Goal: Information Seeking & Learning: Learn about a topic

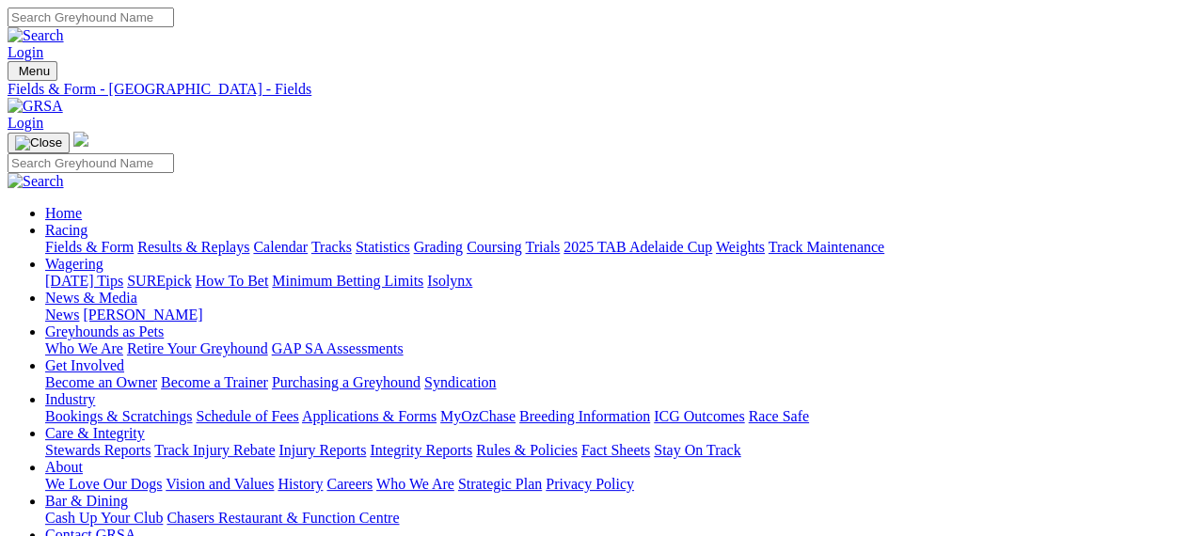
click at [63, 98] on img at bounding box center [36, 106] width 56 height 17
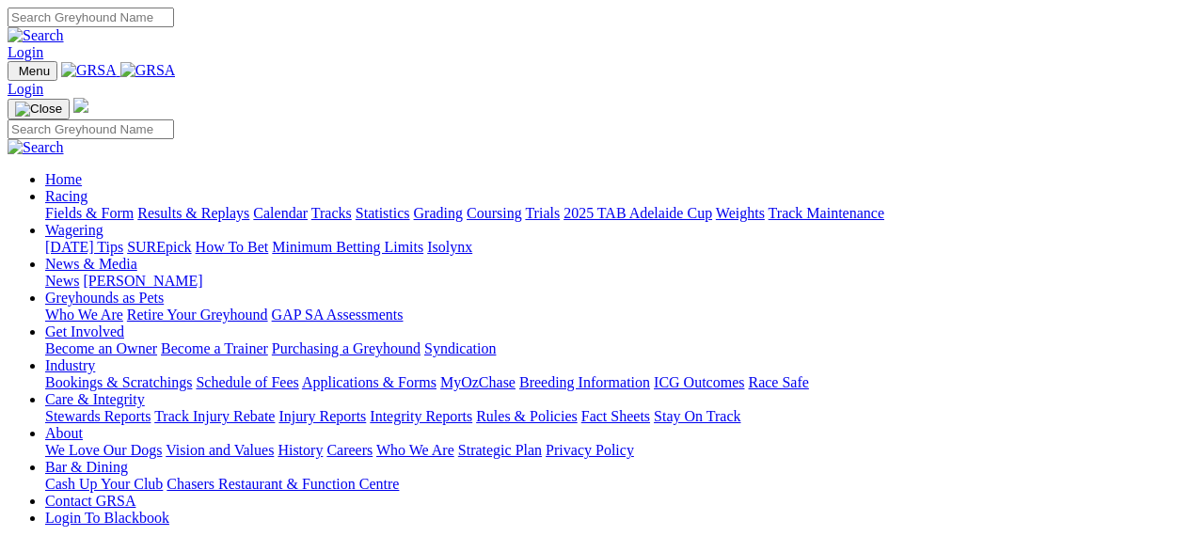
scroll to position [469, 0]
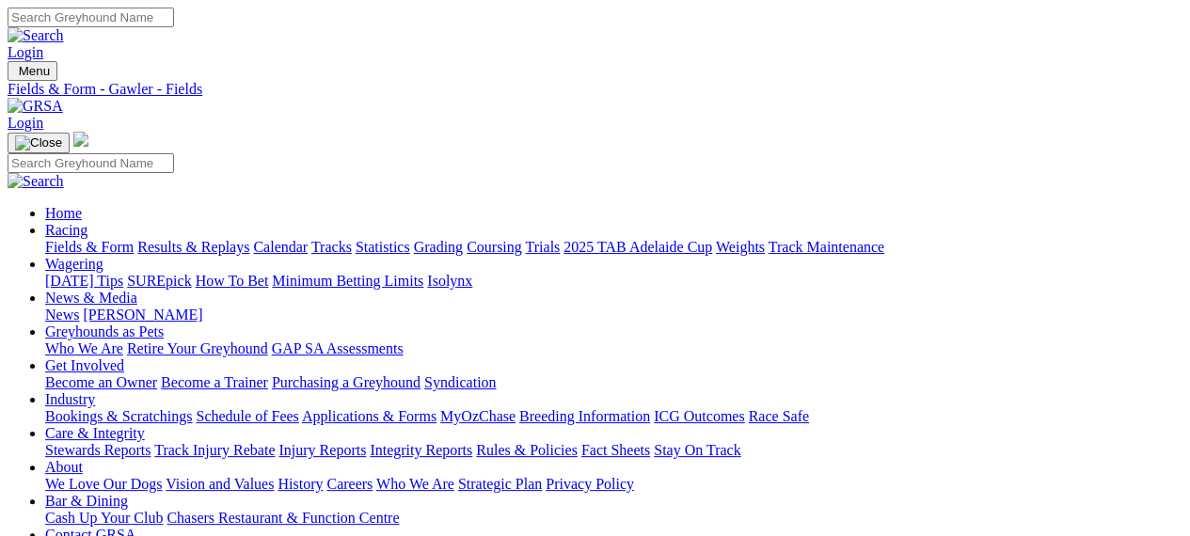
drag, startPoint x: 1144, startPoint y: 240, endPoint x: 1167, endPoint y: 238, distance: 22.7
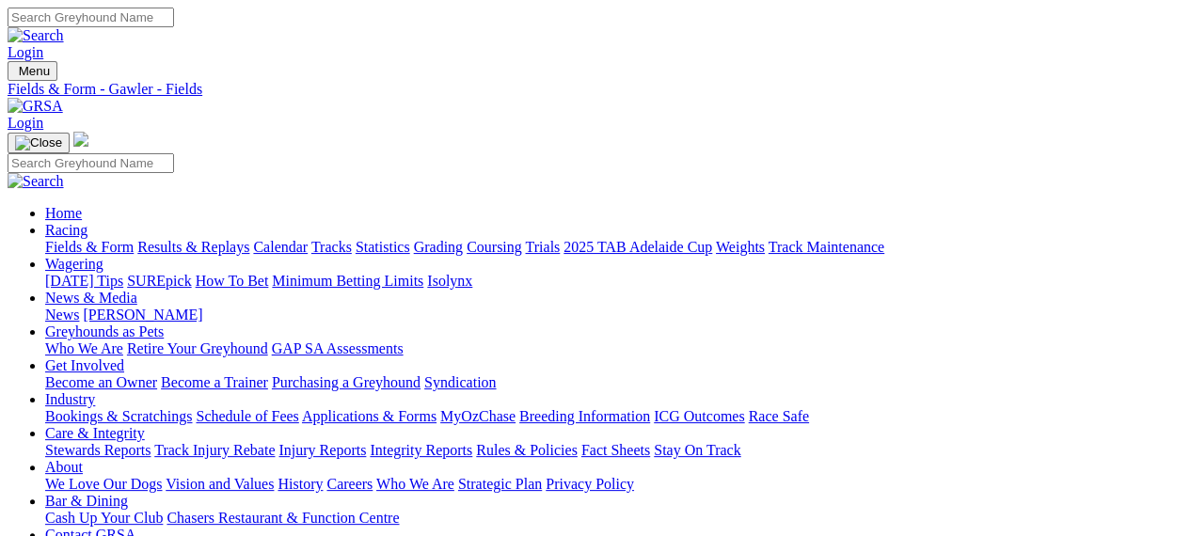
click at [308, 239] on link "Calendar" at bounding box center [280, 247] width 55 height 16
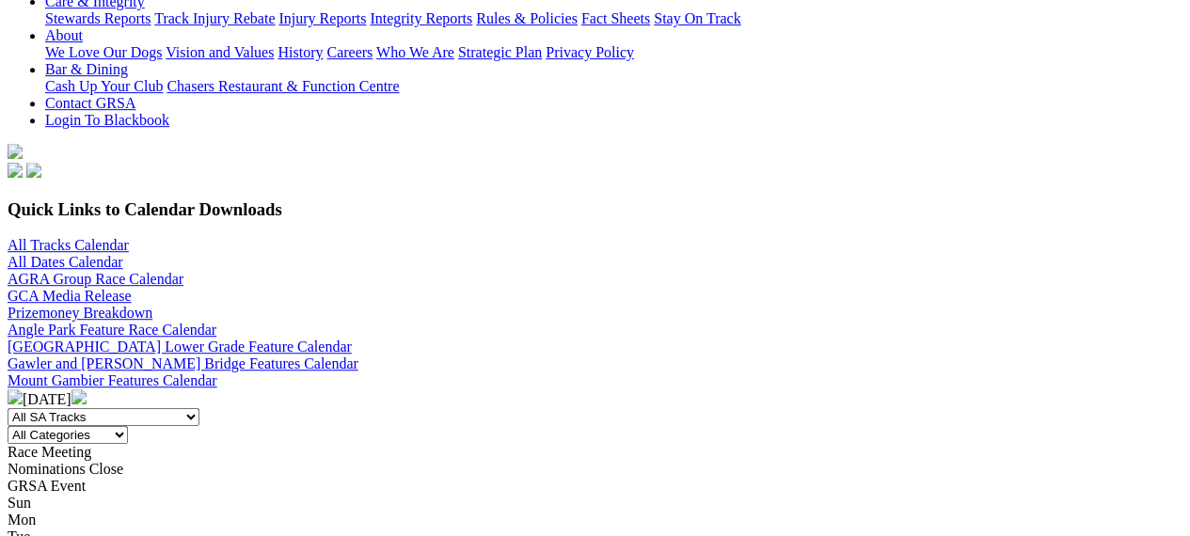
scroll to position [428, 0]
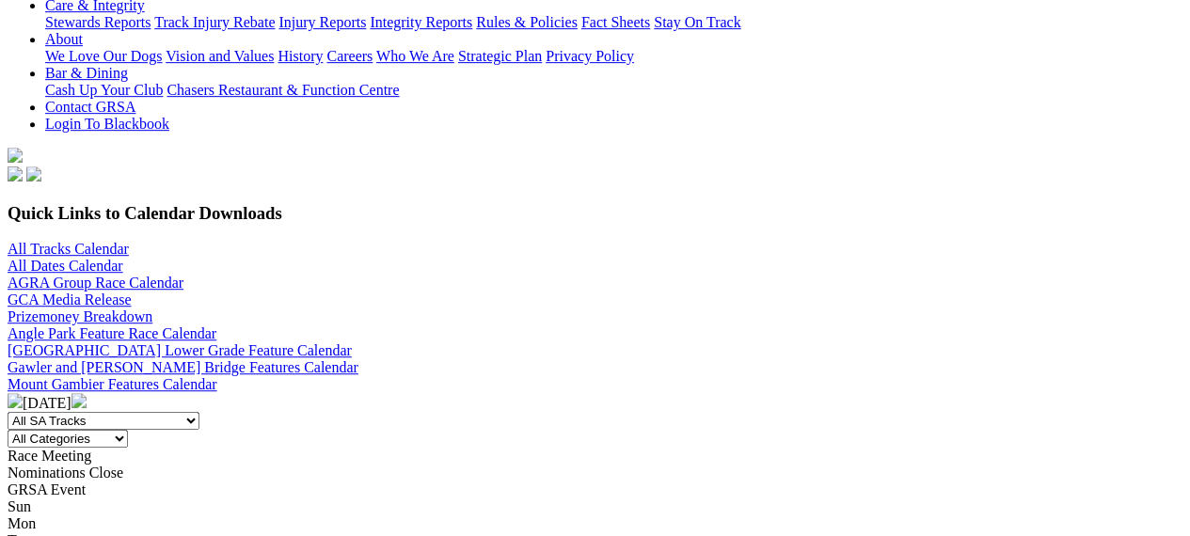
click at [200, 412] on select "All SA Tracks Angle Park Gawler Mount Gambier Murray Bridge Virginia GOTBA Cour…" at bounding box center [104, 421] width 192 height 18
select select "1"
click at [160, 412] on select "All SA Tracks Angle Park Gawler Mount Gambier Murray Bridge Virginia GOTBA Cour…" at bounding box center [104, 421] width 192 height 18
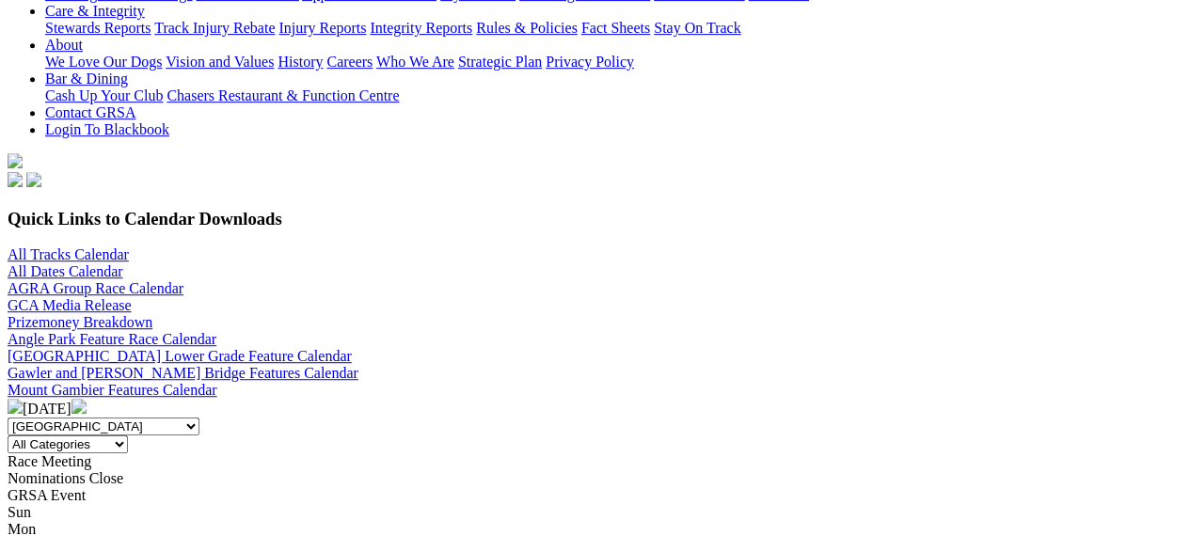
scroll to position [400, 0]
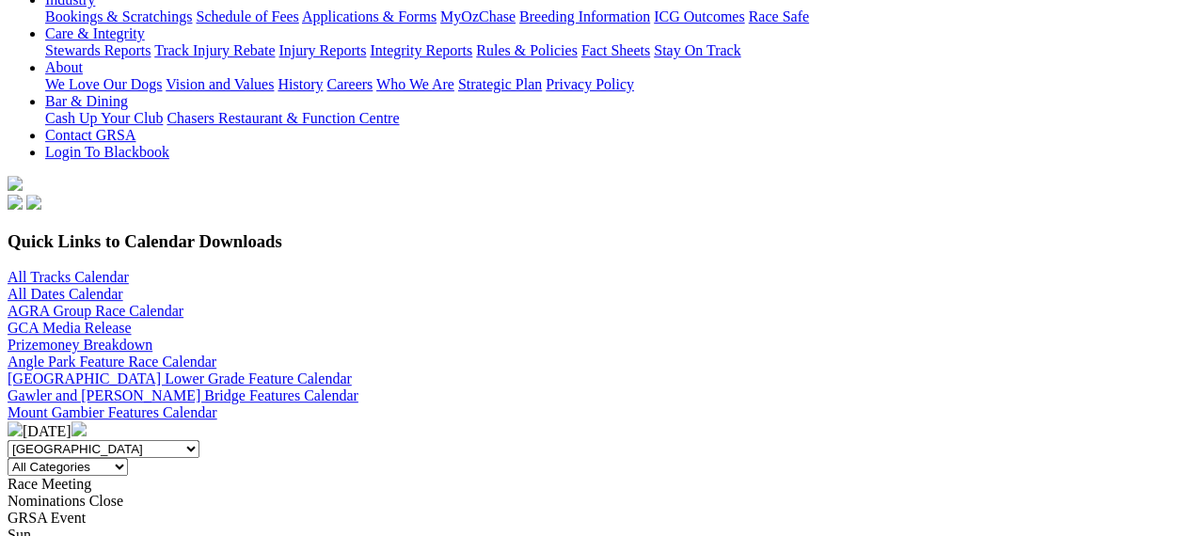
click at [87, 422] on img at bounding box center [79, 429] width 15 height 15
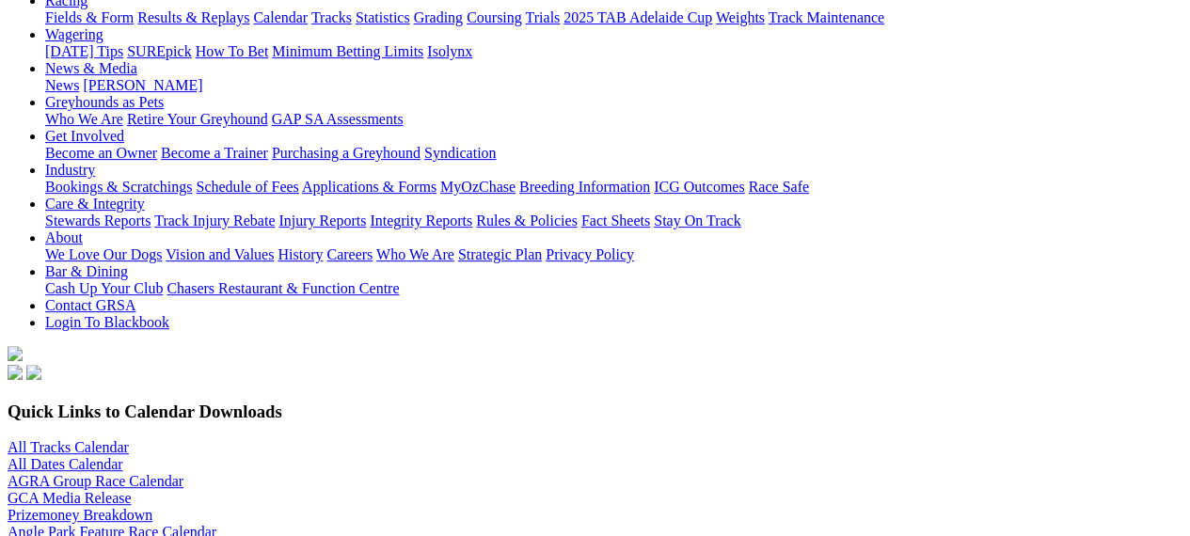
scroll to position [225, 0]
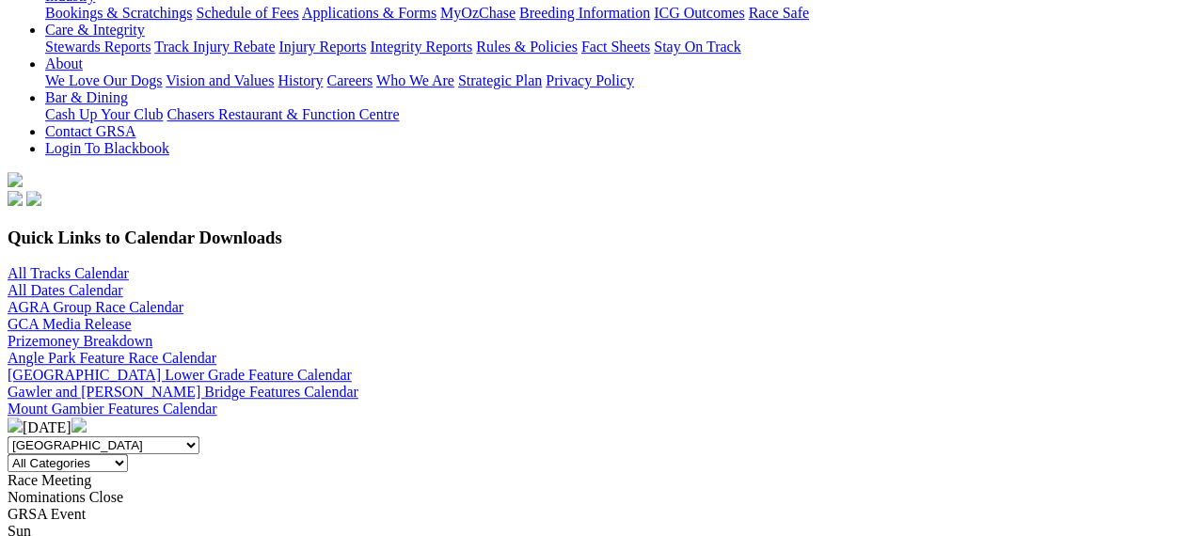
scroll to position [381, 0]
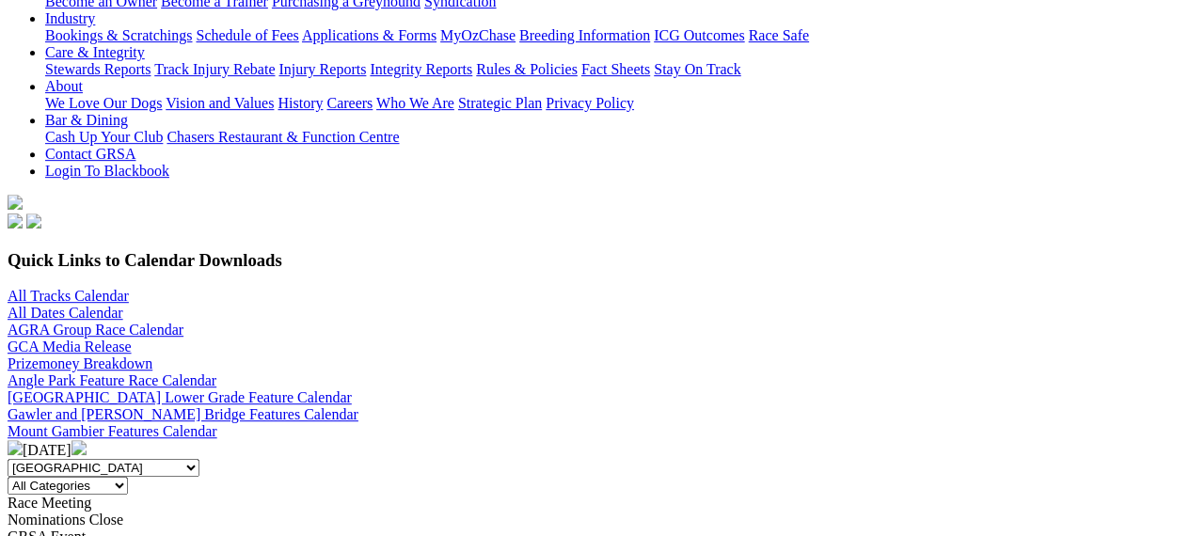
click at [87, 440] on img at bounding box center [79, 447] width 15 height 15
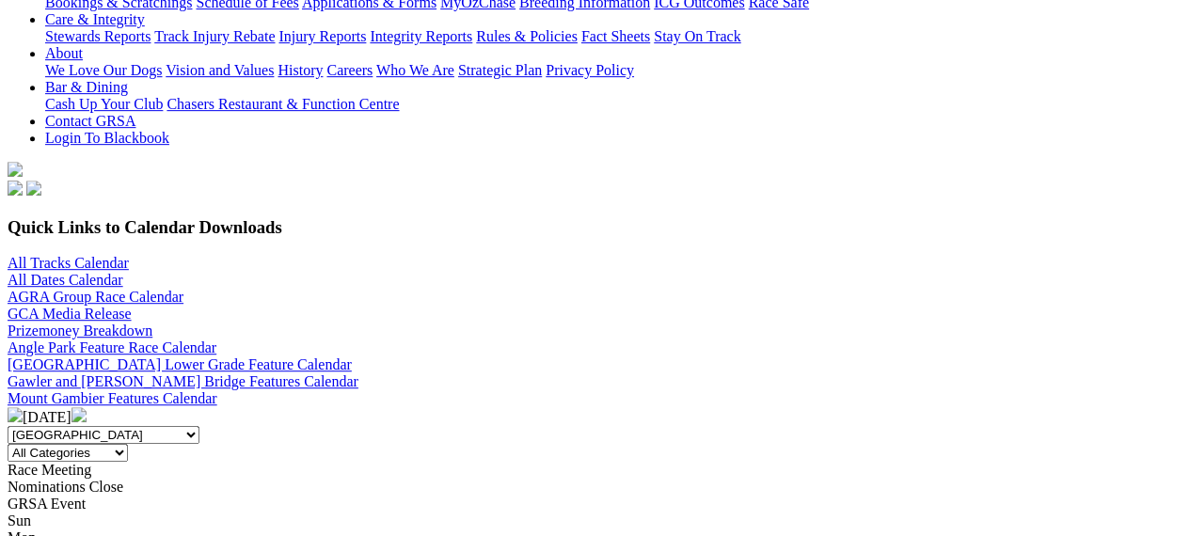
scroll to position [409, 0]
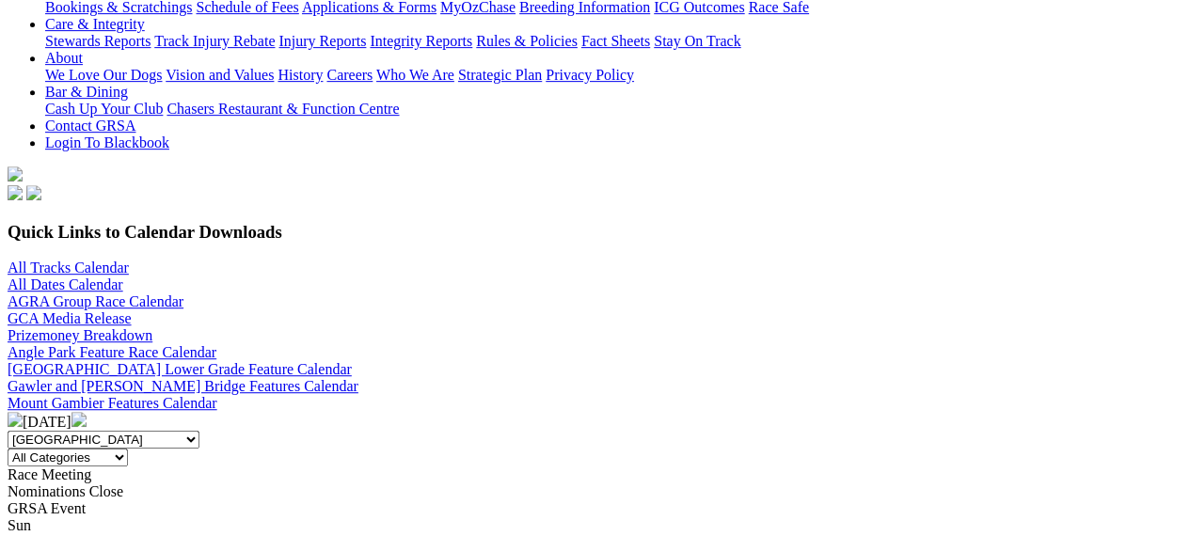
click at [23, 412] on img at bounding box center [15, 419] width 15 height 15
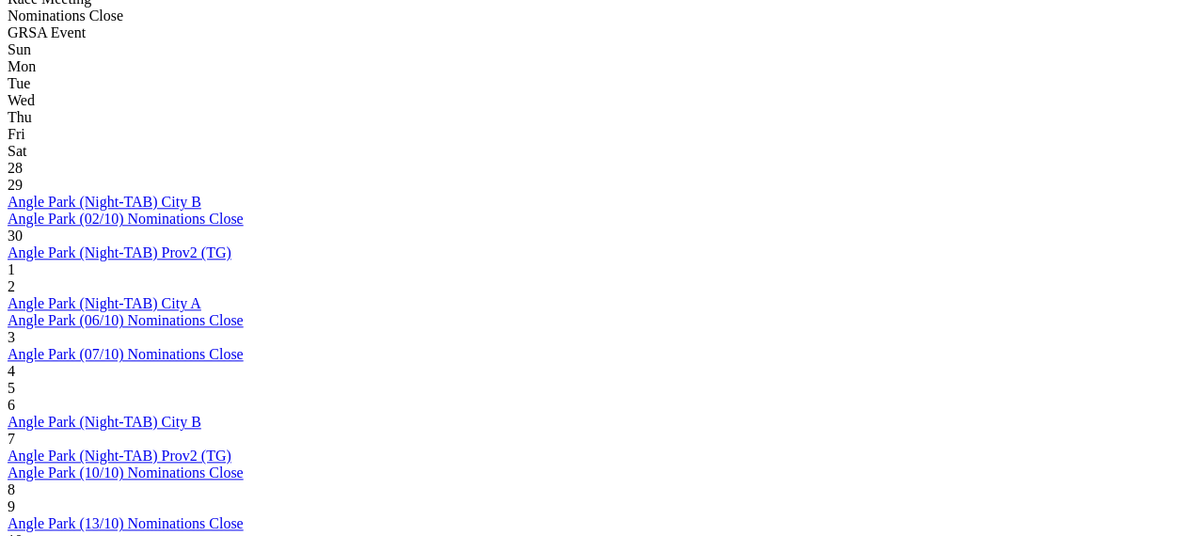
scroll to position [900, 0]
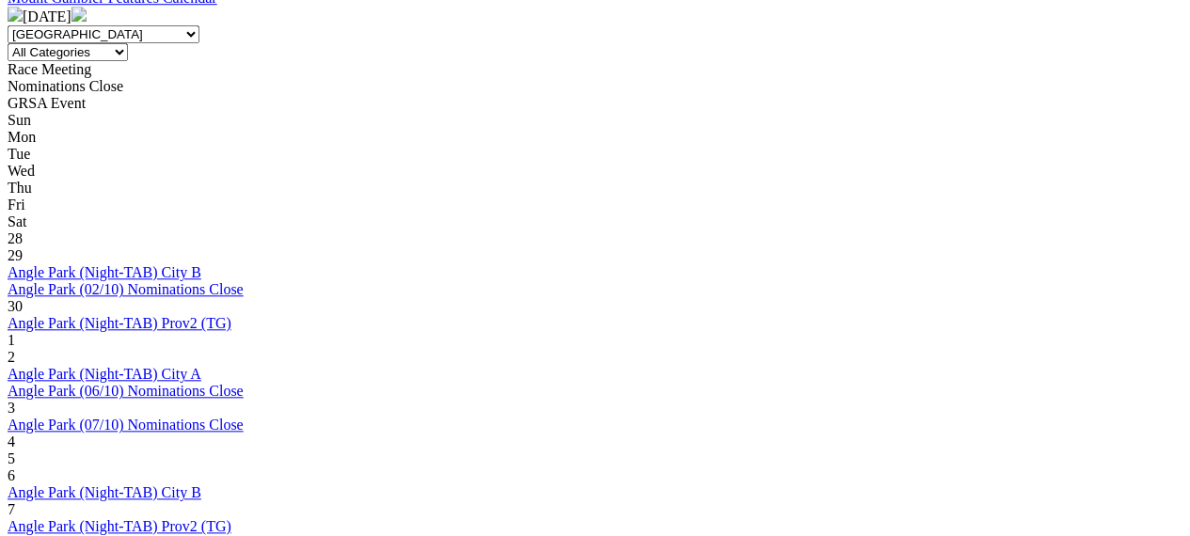
scroll to position [812, 0]
